Goal: Complete application form

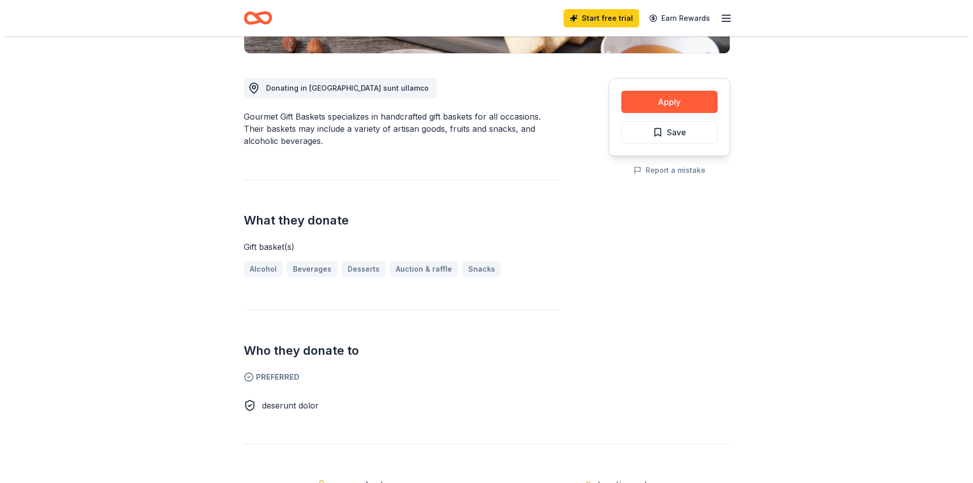
scroll to position [304, 0]
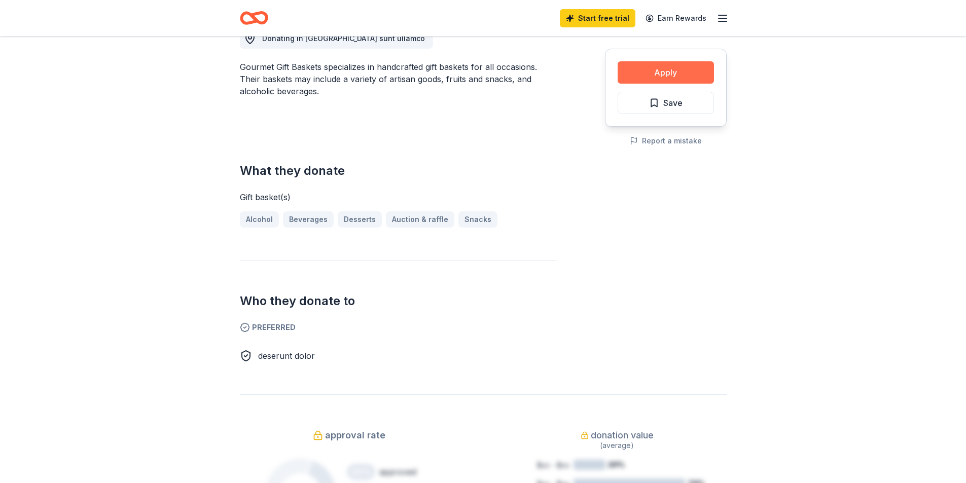
click at [655, 75] on button "Apply" at bounding box center [665, 72] width 96 height 22
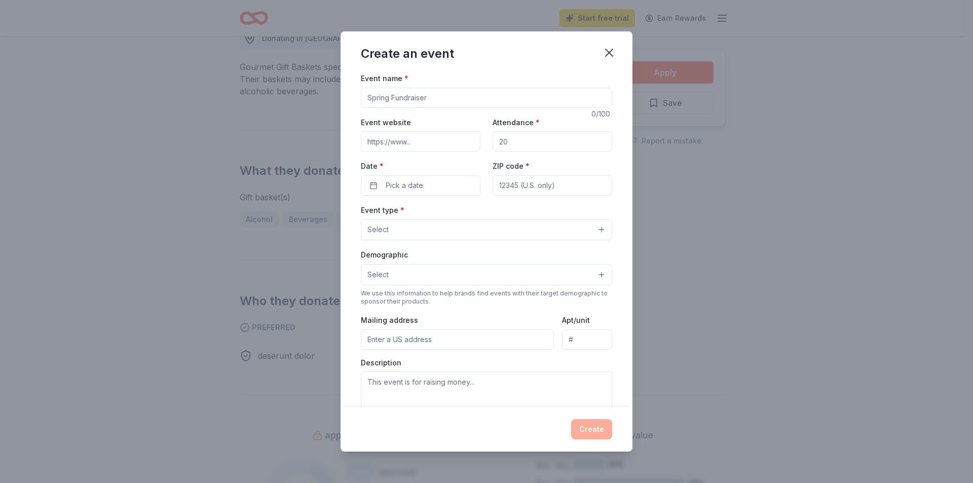
click at [478, 92] on input "Event name *" at bounding box center [486, 98] width 251 height 20
type input "Lumber Barons Ball Operation Victory Bash"
paste input "[URL][DOMAIN_NAME]"
type input "[URL][DOMAIN_NAME]"
click at [532, 140] on input "Attendance *" at bounding box center [553, 141] width 120 height 20
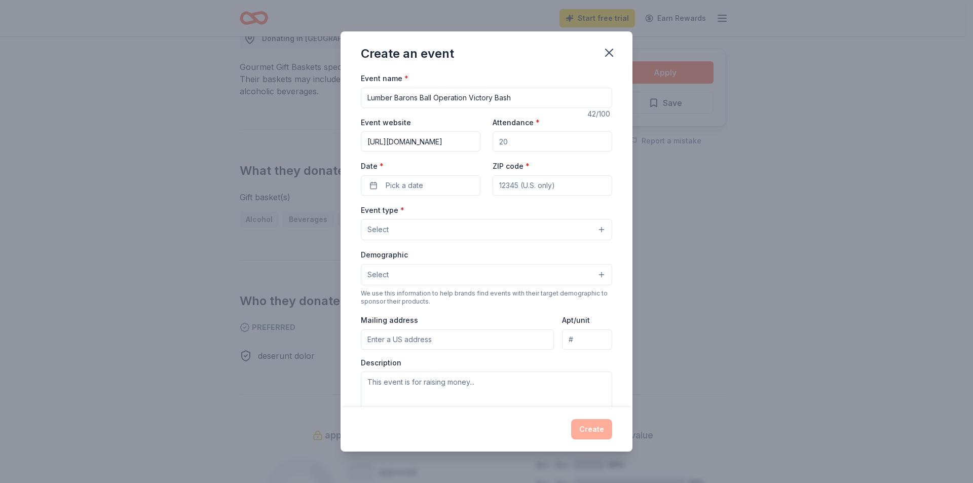
type input "150"
click at [449, 192] on button "Pick a date" at bounding box center [421, 185] width 120 height 20
click at [473, 212] on button "Go to next month" at bounding box center [473, 212] width 14 height 14
click at [473, 250] on button "4" at bounding box center [473, 250] width 18 height 18
click at [533, 183] on input "ZIP code *" at bounding box center [553, 185] width 120 height 20
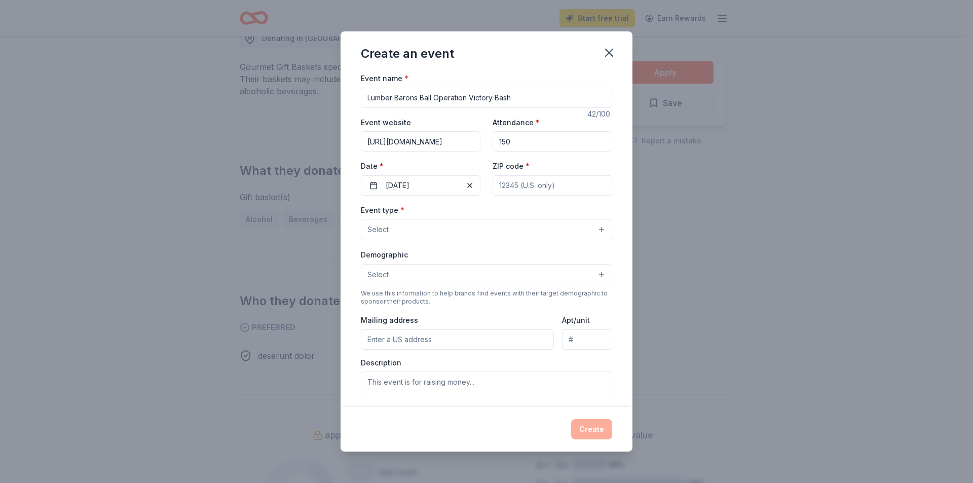
type input "49440"
type input "[STREET_ADDRESS][PERSON_NAME]"
click at [503, 223] on button "Select" at bounding box center [486, 229] width 251 height 21
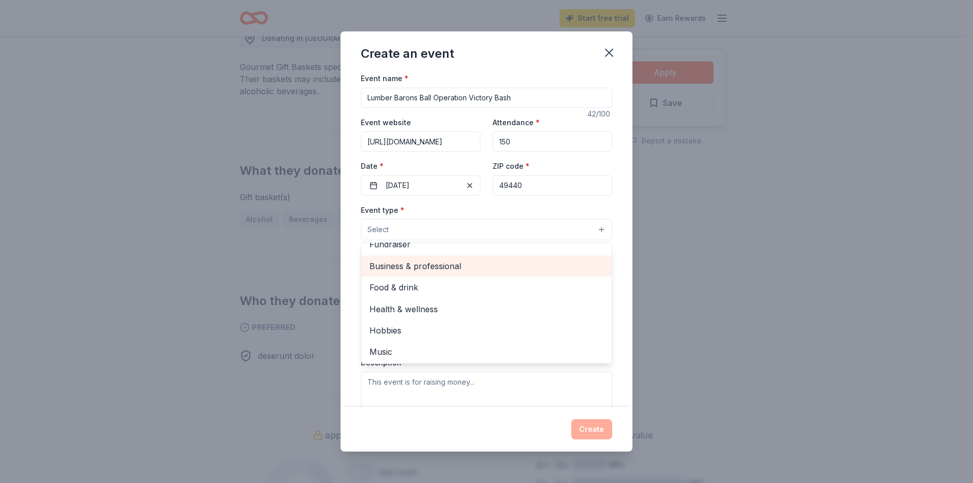
scroll to position [0, 0]
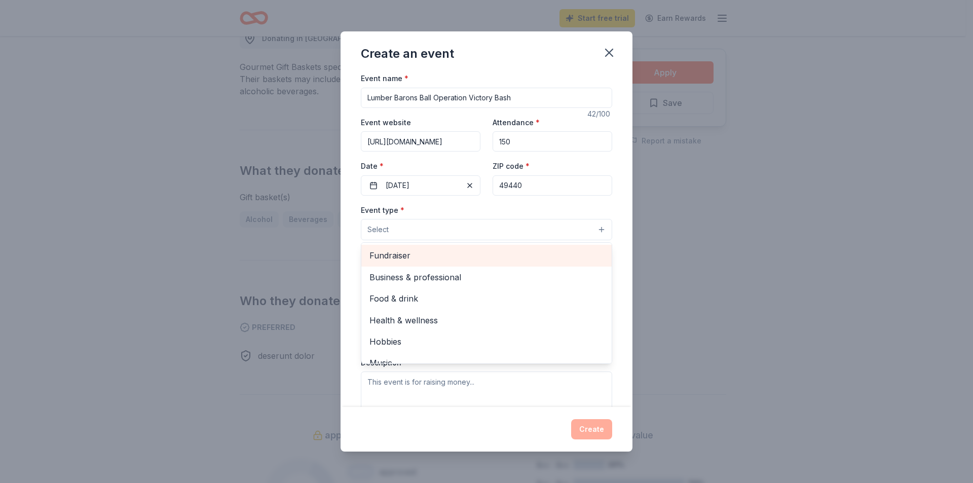
click at [436, 250] on span "Fundraiser" at bounding box center [486, 255] width 234 height 13
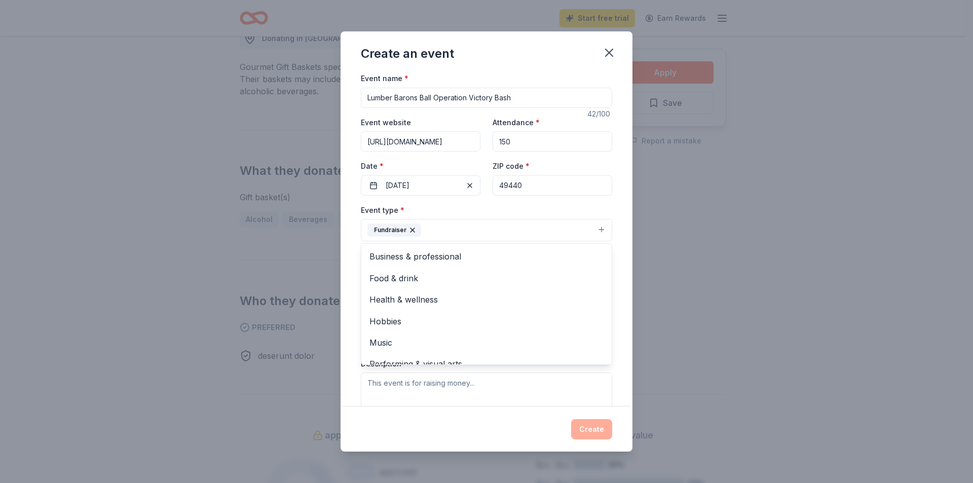
click at [484, 208] on div "Event type * Fundraiser Business & professional Food & drink Health & wellness …" at bounding box center [486, 223] width 251 height 38
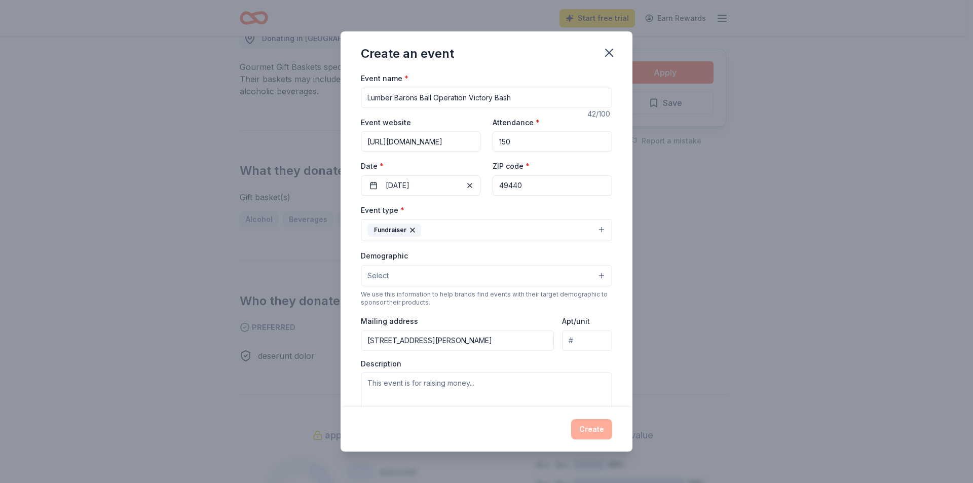
click at [464, 271] on button "Select" at bounding box center [486, 275] width 251 height 21
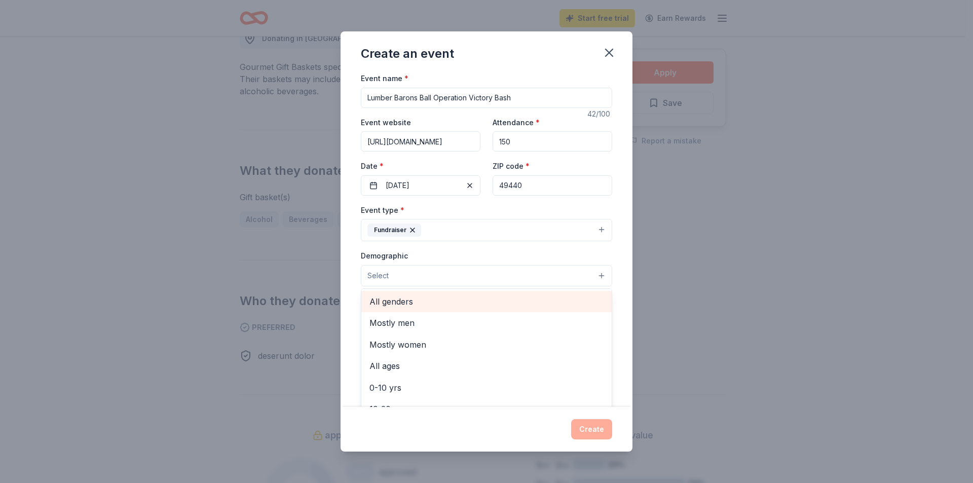
click at [453, 301] on span "All genders" at bounding box center [486, 301] width 234 height 13
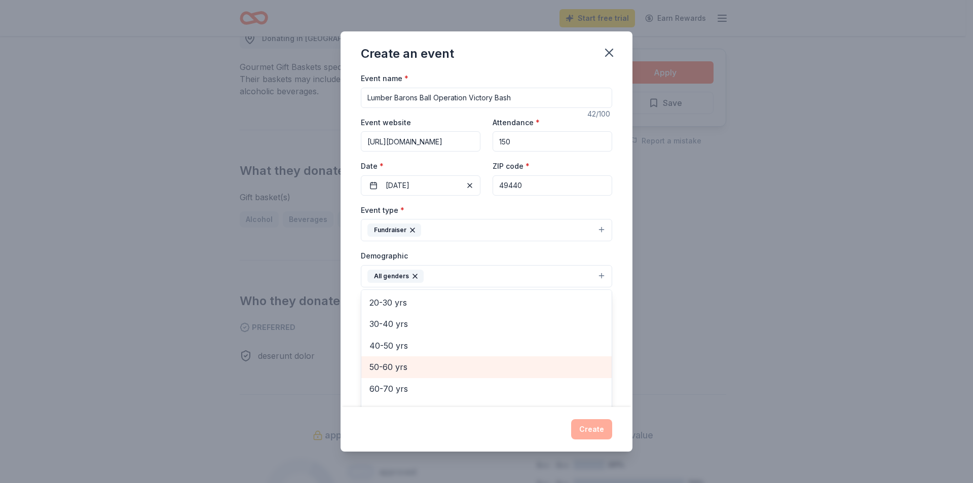
scroll to position [91, 0]
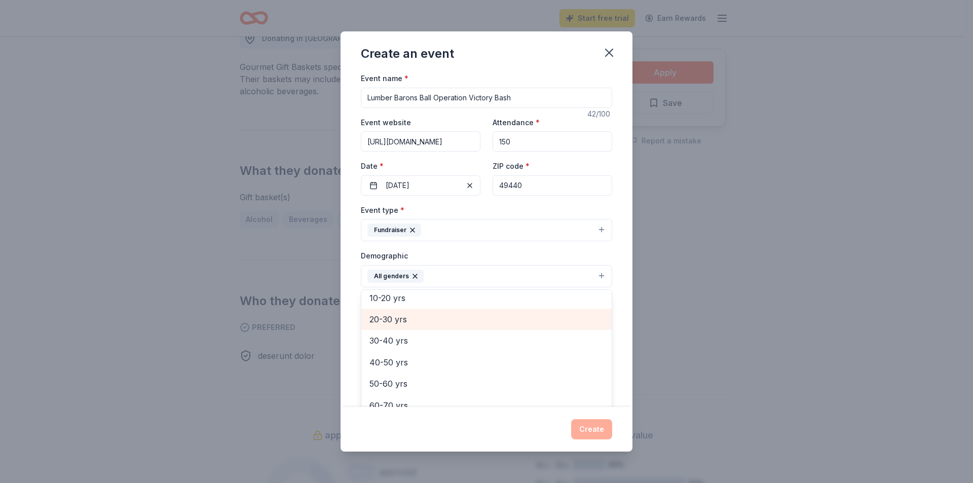
click at [408, 322] on span "20-30 yrs" at bounding box center [486, 319] width 234 height 13
click at [408, 324] on span "30-40 yrs" at bounding box center [486, 319] width 234 height 13
click at [408, 324] on span "40-50 yrs" at bounding box center [486, 319] width 234 height 13
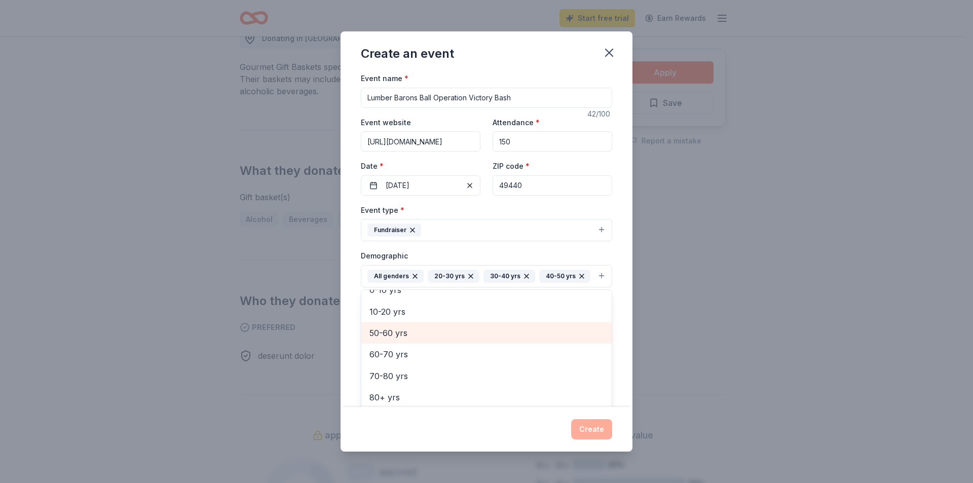
click at [408, 340] on span "50-60 yrs" at bounding box center [486, 332] width 234 height 13
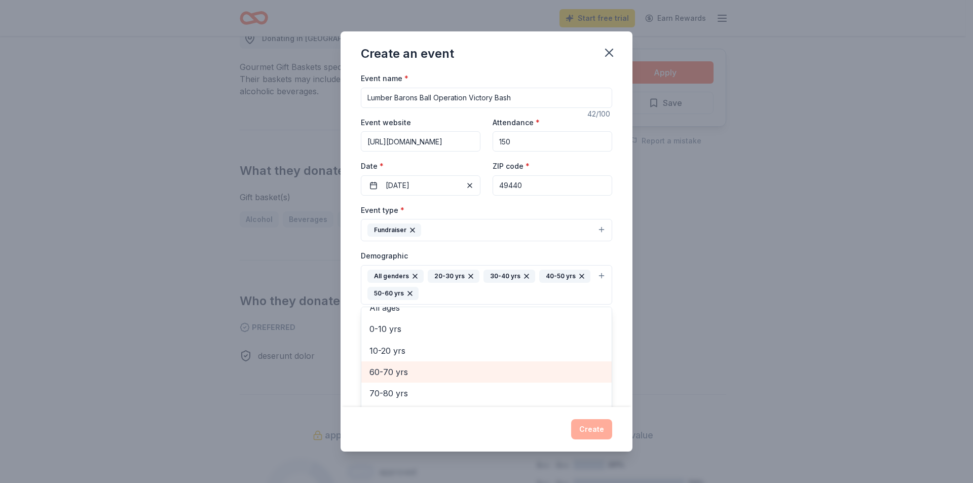
click at [404, 371] on span "60-70 yrs" at bounding box center [486, 371] width 234 height 13
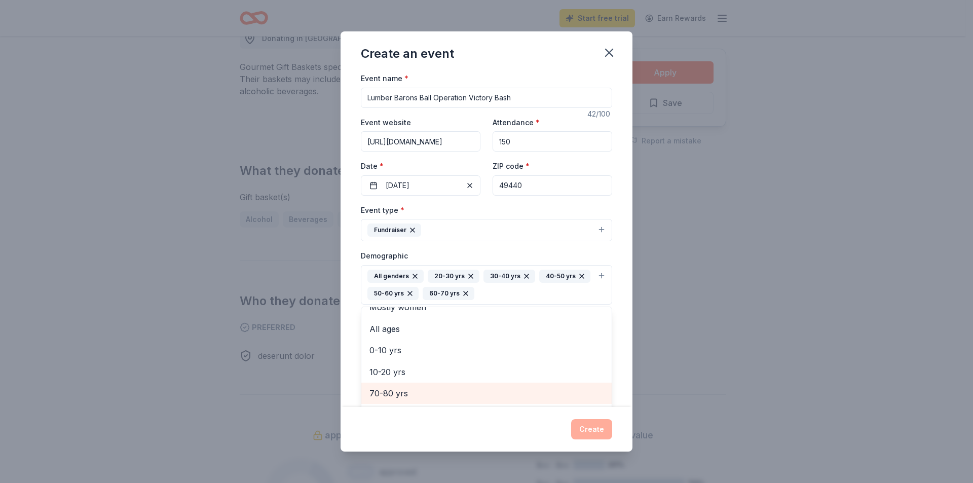
click at [403, 393] on span "70-80 yrs" at bounding box center [486, 393] width 234 height 13
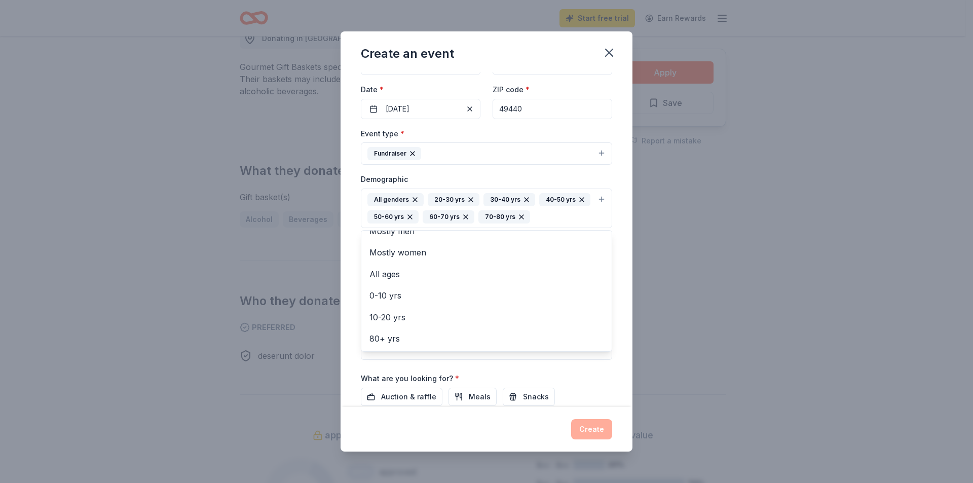
scroll to position [101, 0]
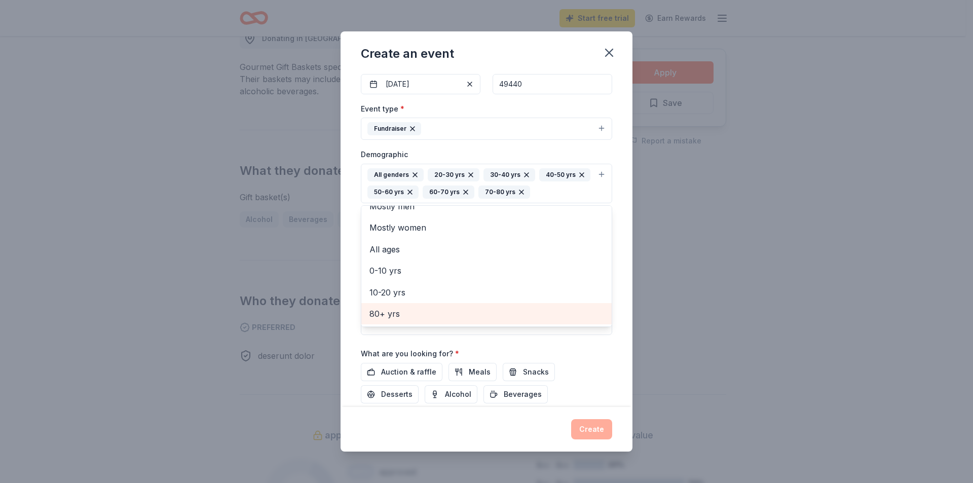
click at [424, 320] on span "80+ yrs" at bounding box center [486, 313] width 234 height 13
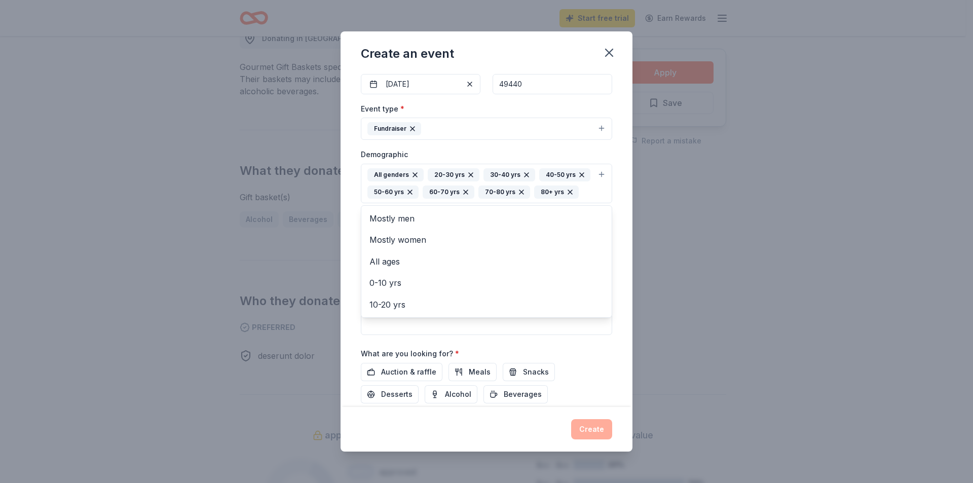
click at [613, 217] on div "Event name * Lumber Barons Ball Operation Victory Bash 42 /100 Event website [U…" at bounding box center [487, 239] width 292 height 335
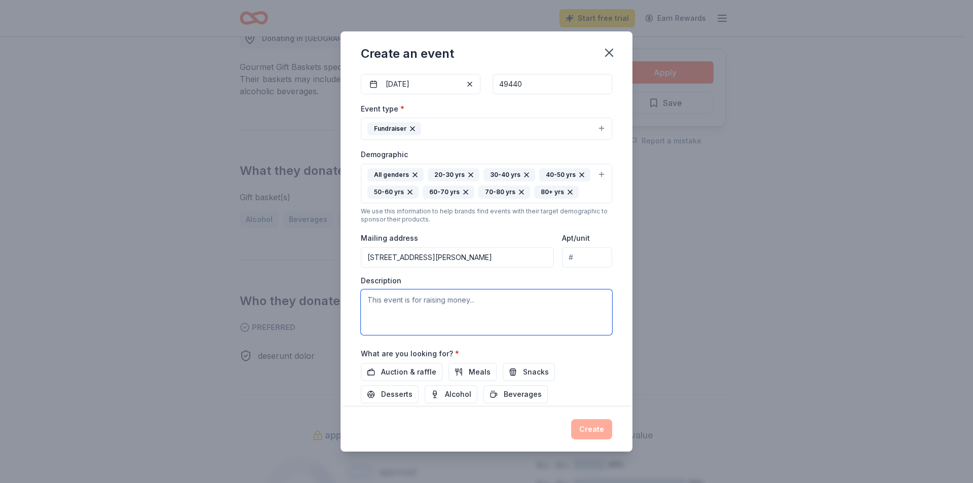
click at [404, 314] on textarea at bounding box center [486, 312] width 251 height 46
paste textarea "Lor Ipsumdolo Sitame Consec adipisc eli se doei te in utl etdolo magna al enima…"
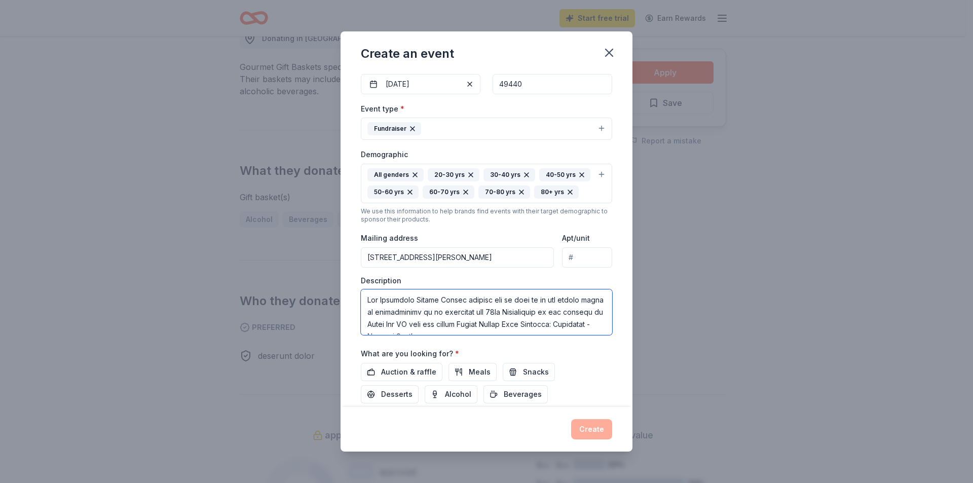
scroll to position [347, 0]
type textarea "Lor Ipsumdolo Sitame Consec adipisc eli se doei te in utl etdolo magna al enima…"
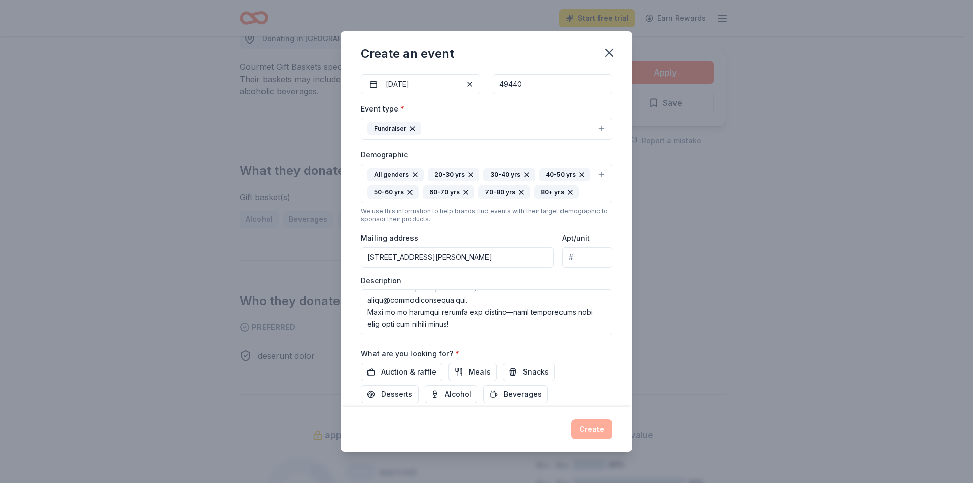
click at [589, 425] on div "Create" at bounding box center [486, 429] width 251 height 20
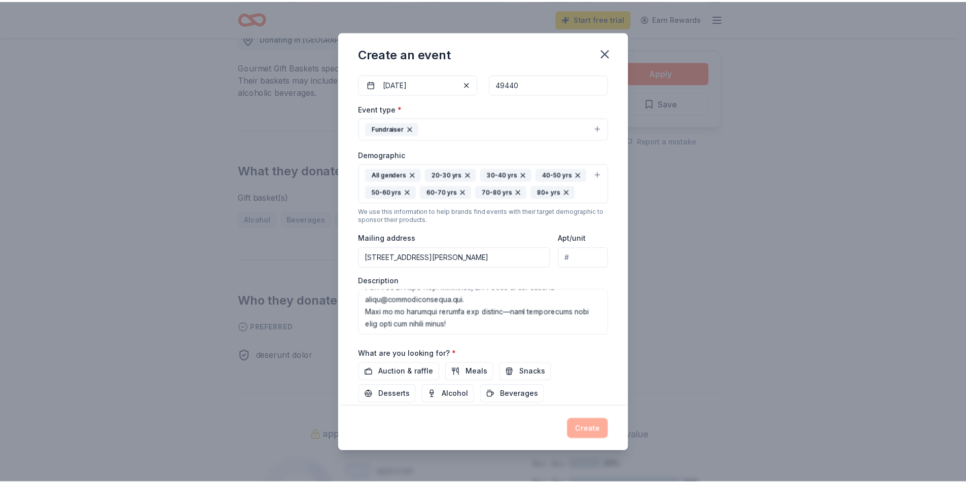
scroll to position [186, 0]
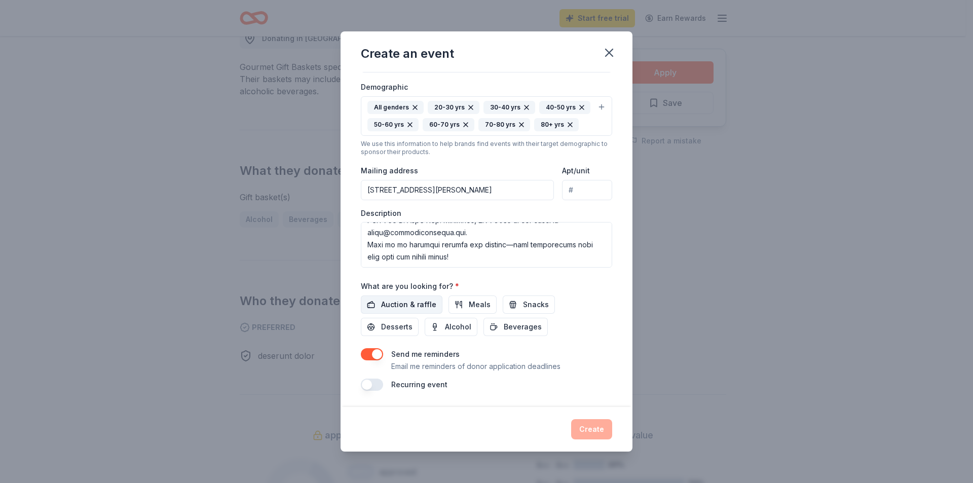
click at [417, 306] on span "Auction & raffle" at bounding box center [408, 305] width 55 height 12
click at [591, 429] on button "Create" at bounding box center [591, 429] width 41 height 20
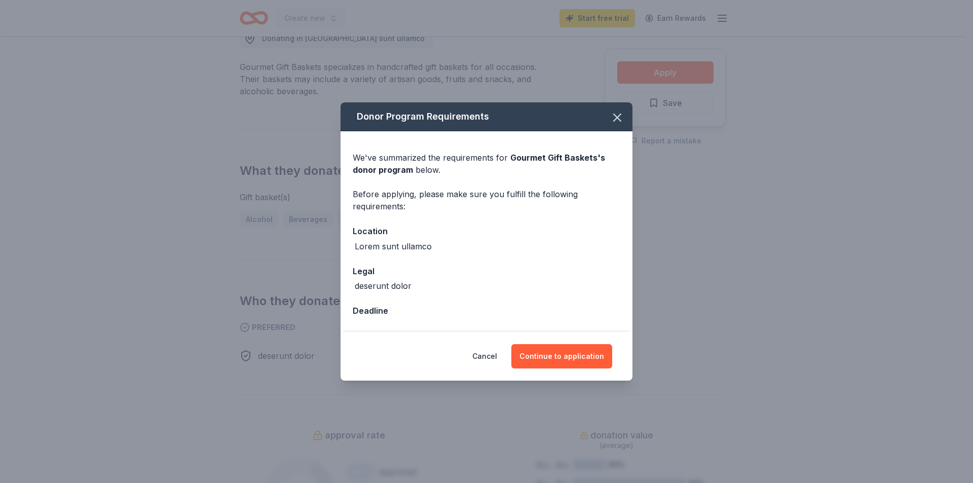
click at [440, 244] on div "Lorem sunt ullamco" at bounding box center [487, 246] width 268 height 12
drag, startPoint x: 429, startPoint y: 247, endPoint x: 346, endPoint y: 249, distance: 83.1
click at [346, 249] on div "We've summarized the requirements for Gourmet Gift Baskets 's donor program bel…" at bounding box center [487, 231] width 292 height 200
click at [581, 350] on button "Continue to application" at bounding box center [561, 356] width 101 height 24
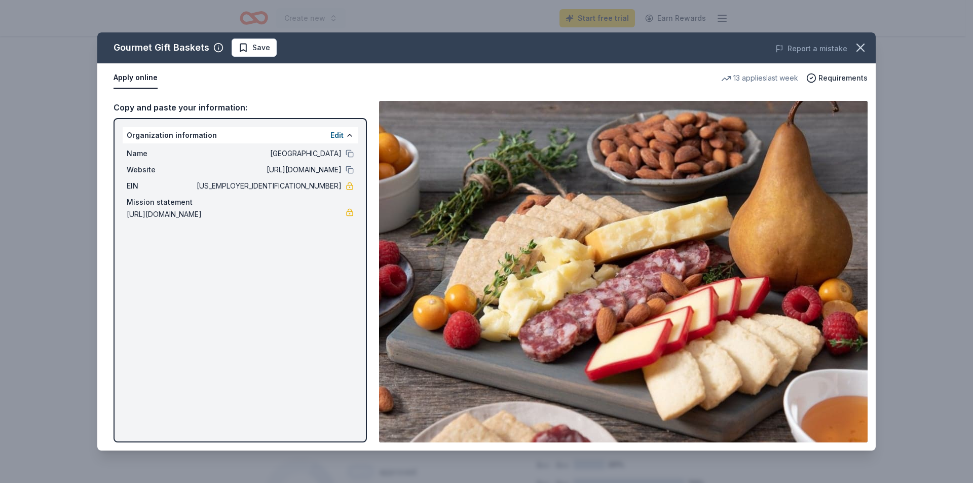
click at [128, 77] on button "Apply online" at bounding box center [136, 77] width 44 height 21
click at [183, 43] on div "Gourmet Gift Baskets" at bounding box center [162, 48] width 96 height 16
click at [836, 79] on span "Requirements" at bounding box center [843, 78] width 49 height 12
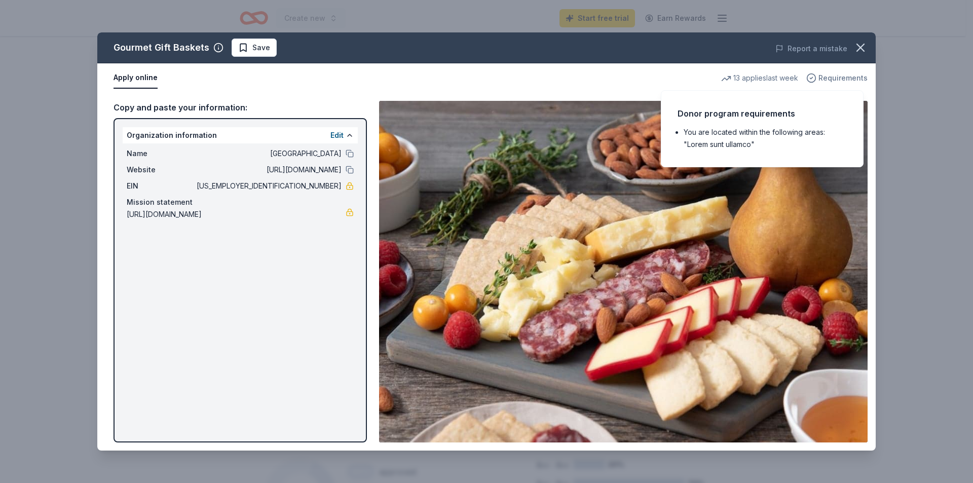
click at [836, 79] on span "Requirements" at bounding box center [843, 78] width 49 height 12
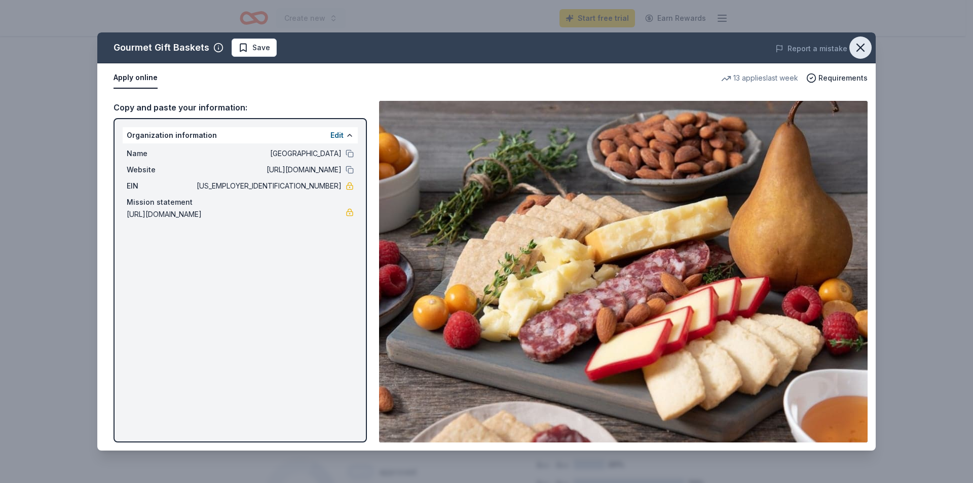
click at [857, 49] on icon "button" at bounding box center [861, 48] width 14 height 14
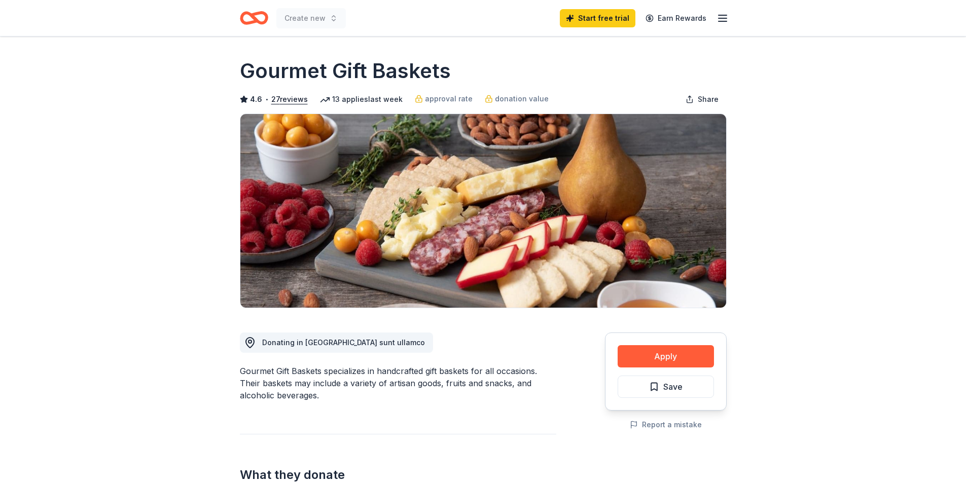
drag, startPoint x: 235, startPoint y: 64, endPoint x: 440, endPoint y: 71, distance: 205.4
click at [445, 70] on h1 "Gourmet Gift Baskets" at bounding box center [345, 71] width 211 height 28
click at [442, 71] on h1 "Gourmet Gift Baskets" at bounding box center [345, 71] width 211 height 28
click at [433, 70] on h1 "Gourmet Gift Baskets" at bounding box center [345, 71] width 211 height 28
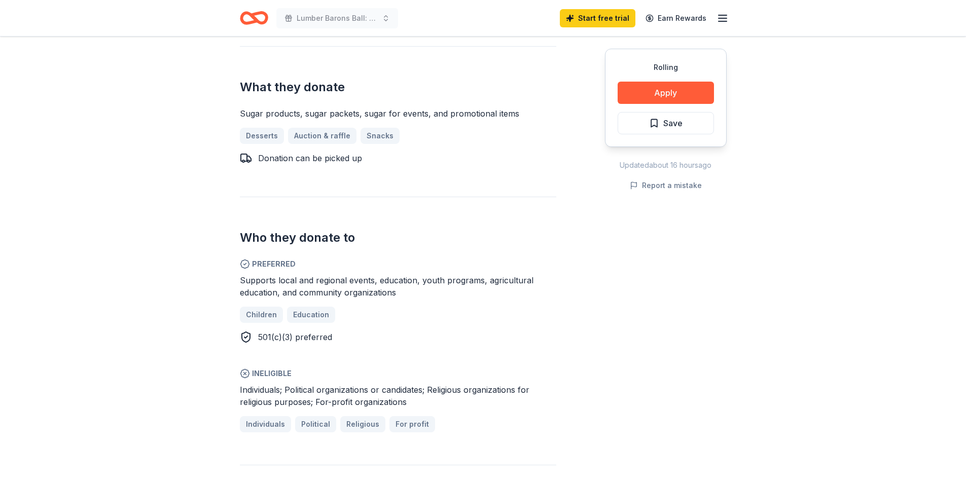
scroll to position [405, 0]
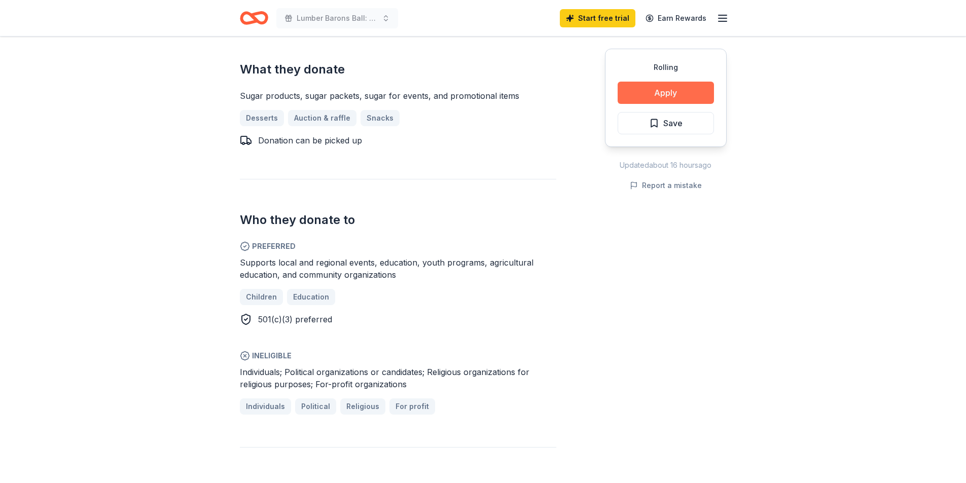
click at [646, 92] on button "Apply" at bounding box center [665, 93] width 96 height 22
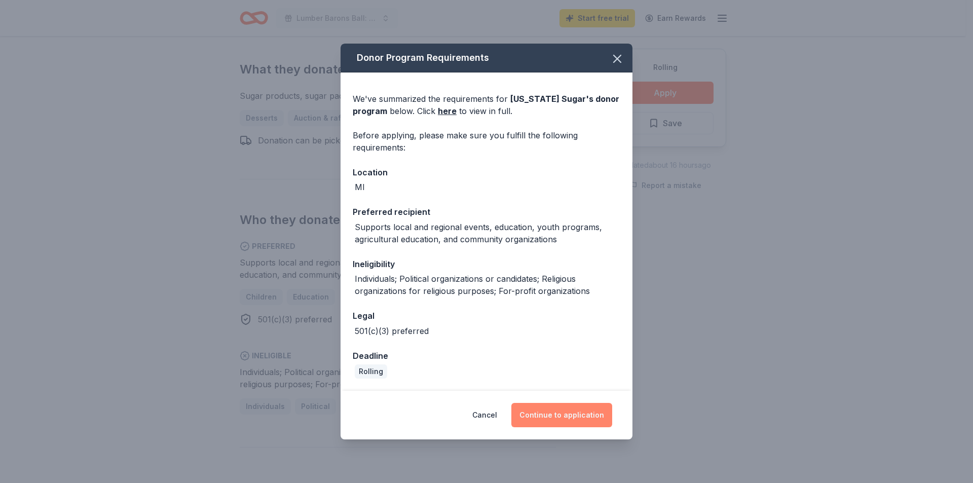
click at [580, 408] on button "Continue to application" at bounding box center [561, 415] width 101 height 24
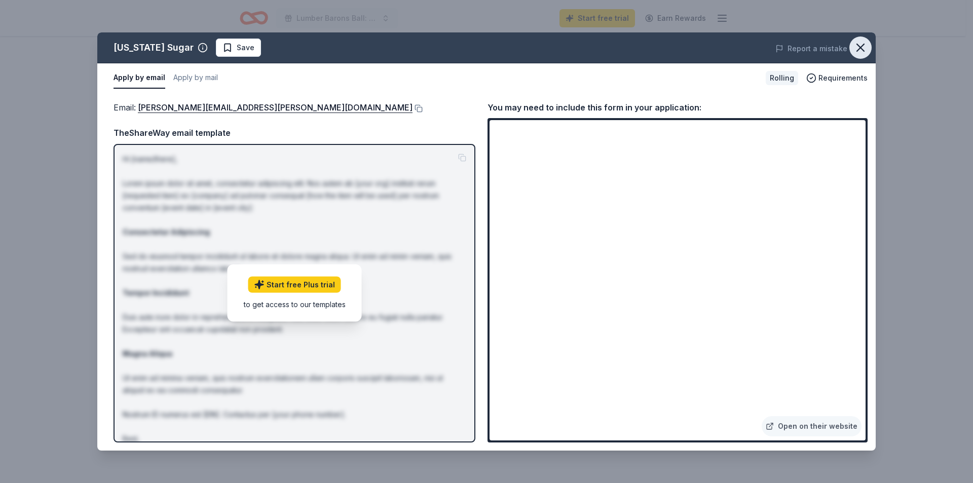
click at [857, 47] on icon "button" at bounding box center [861, 48] width 14 height 14
